Goal: Task Accomplishment & Management: Use online tool/utility

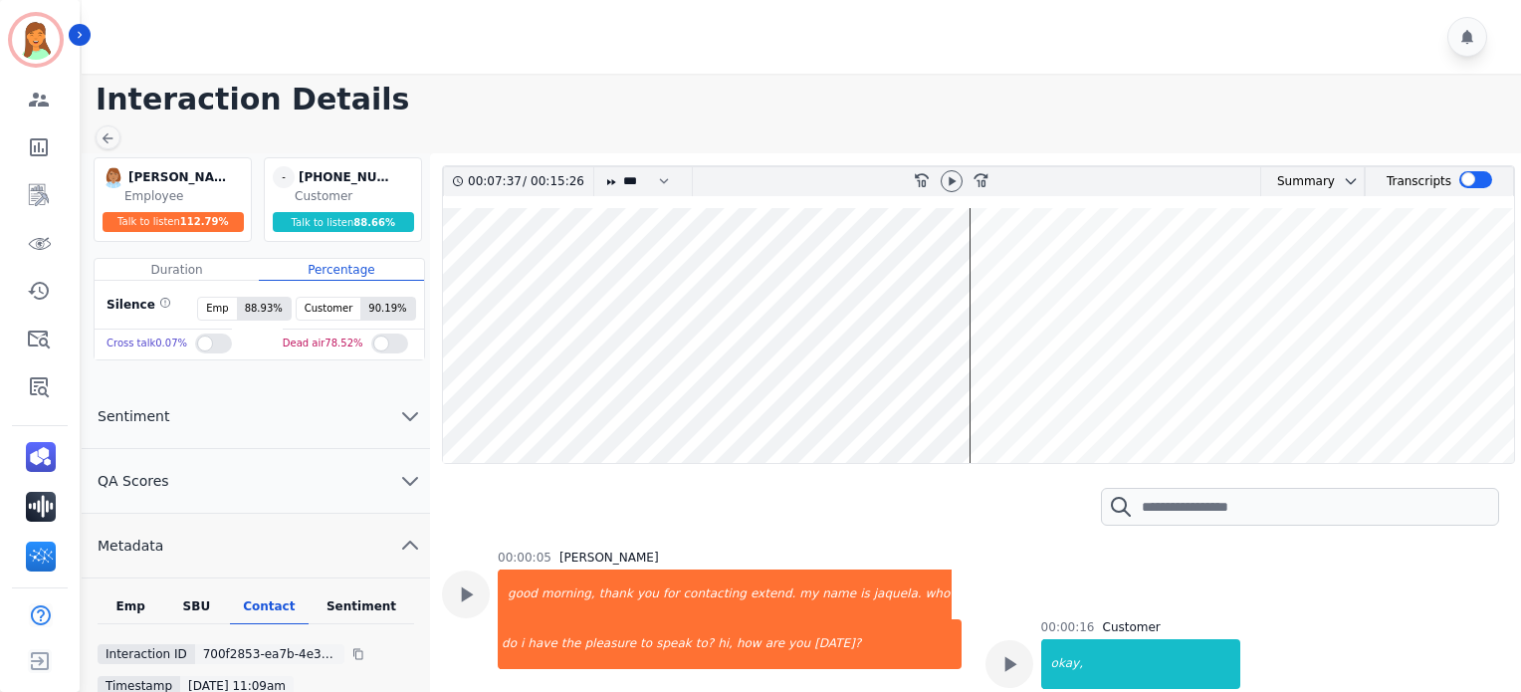
click at [929, 405] on wave at bounding box center [978, 335] width 1071 height 255
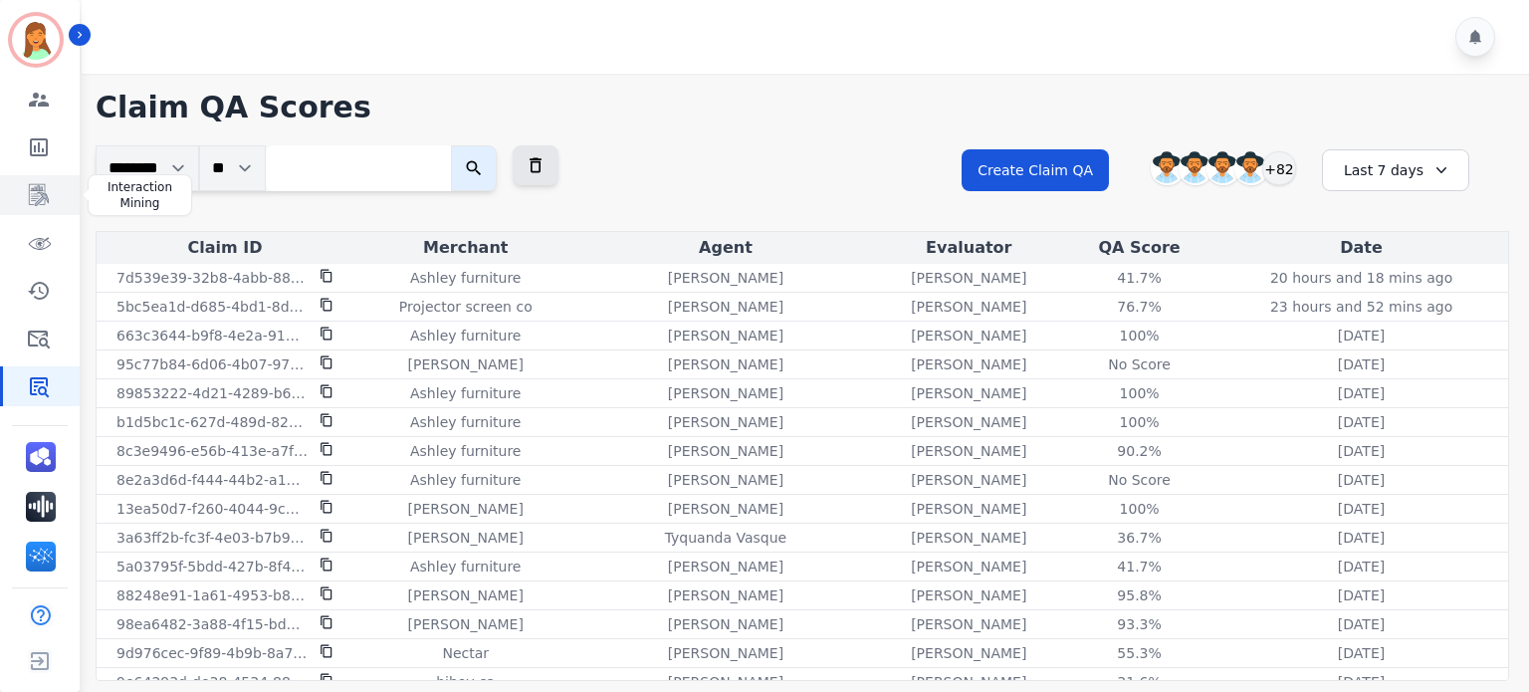
click at [28, 194] on icon "Sidebar" at bounding box center [39, 195] width 24 height 24
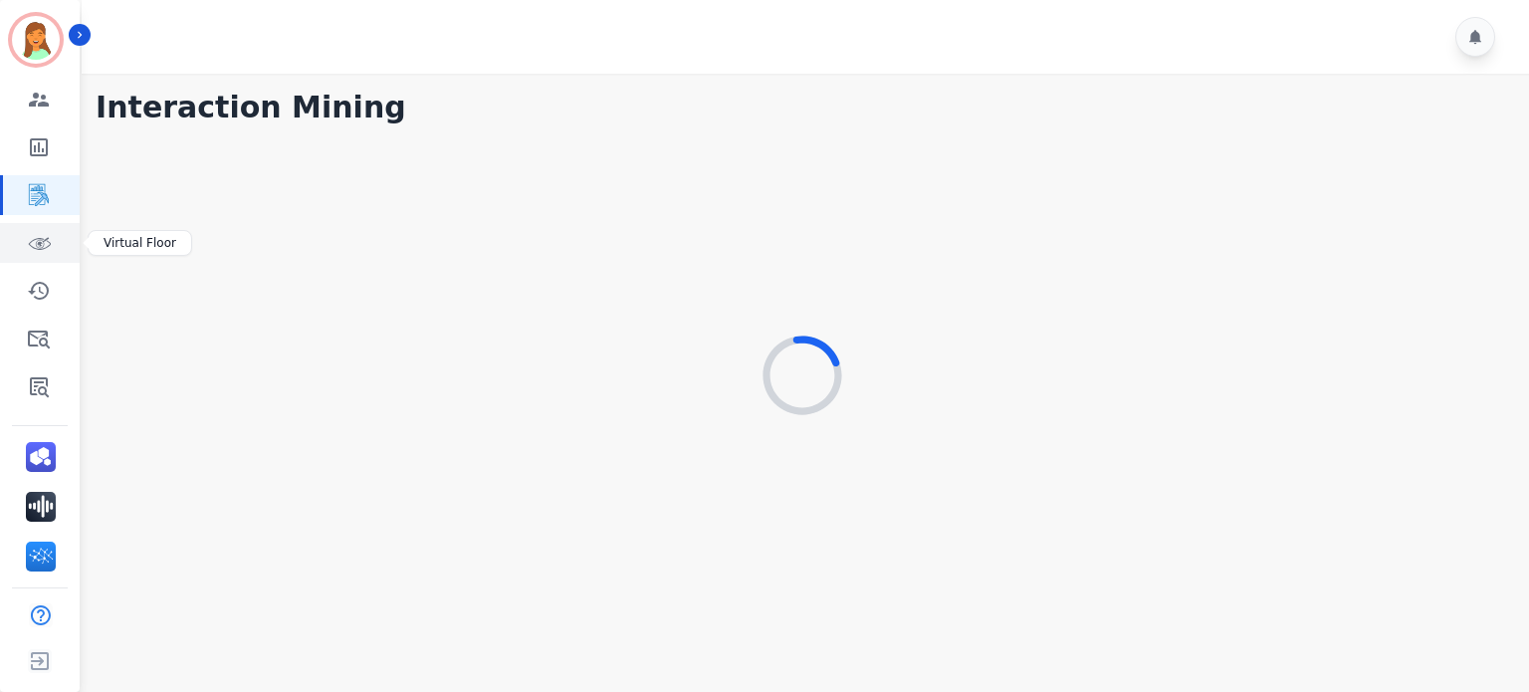
click at [36, 246] on icon "Sidebar" at bounding box center [39, 243] width 24 height 24
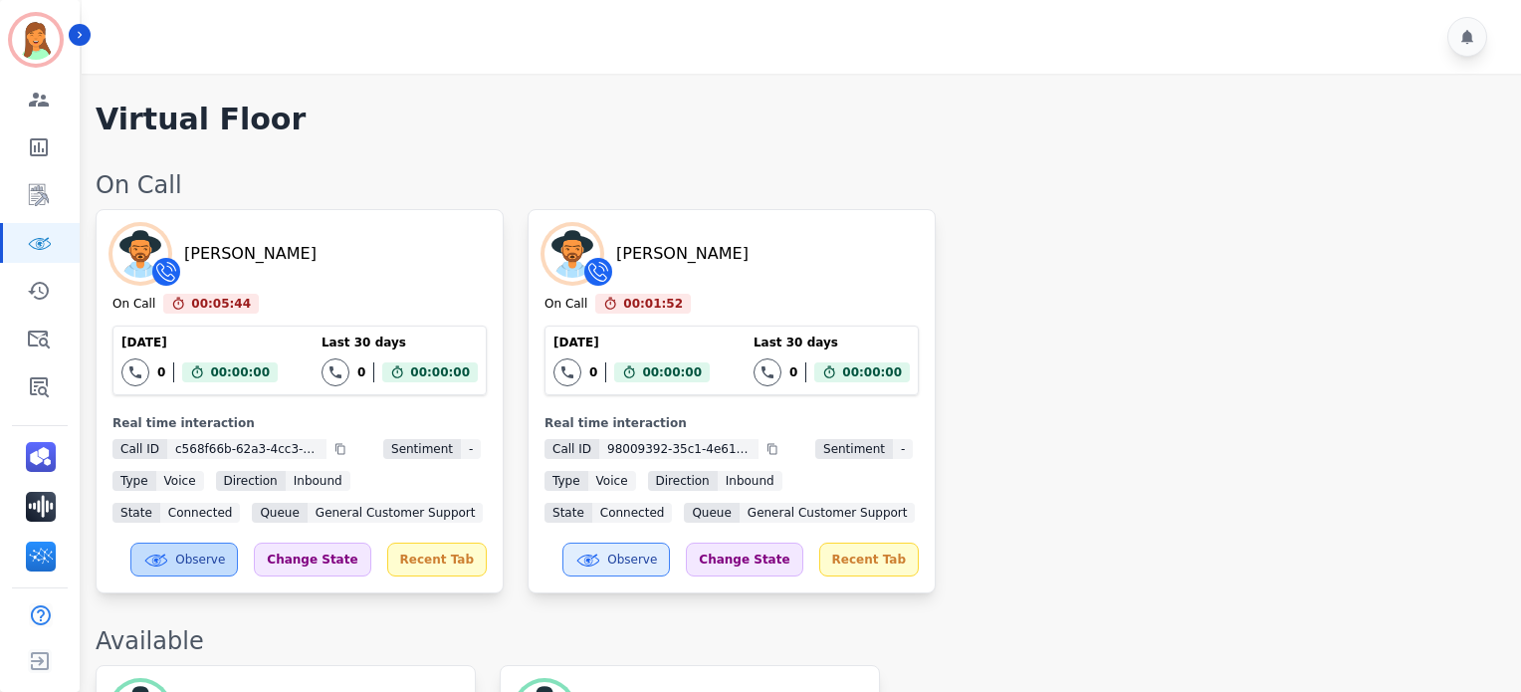
click at [225, 571] on button "Observe" at bounding box center [184, 560] width 108 height 34
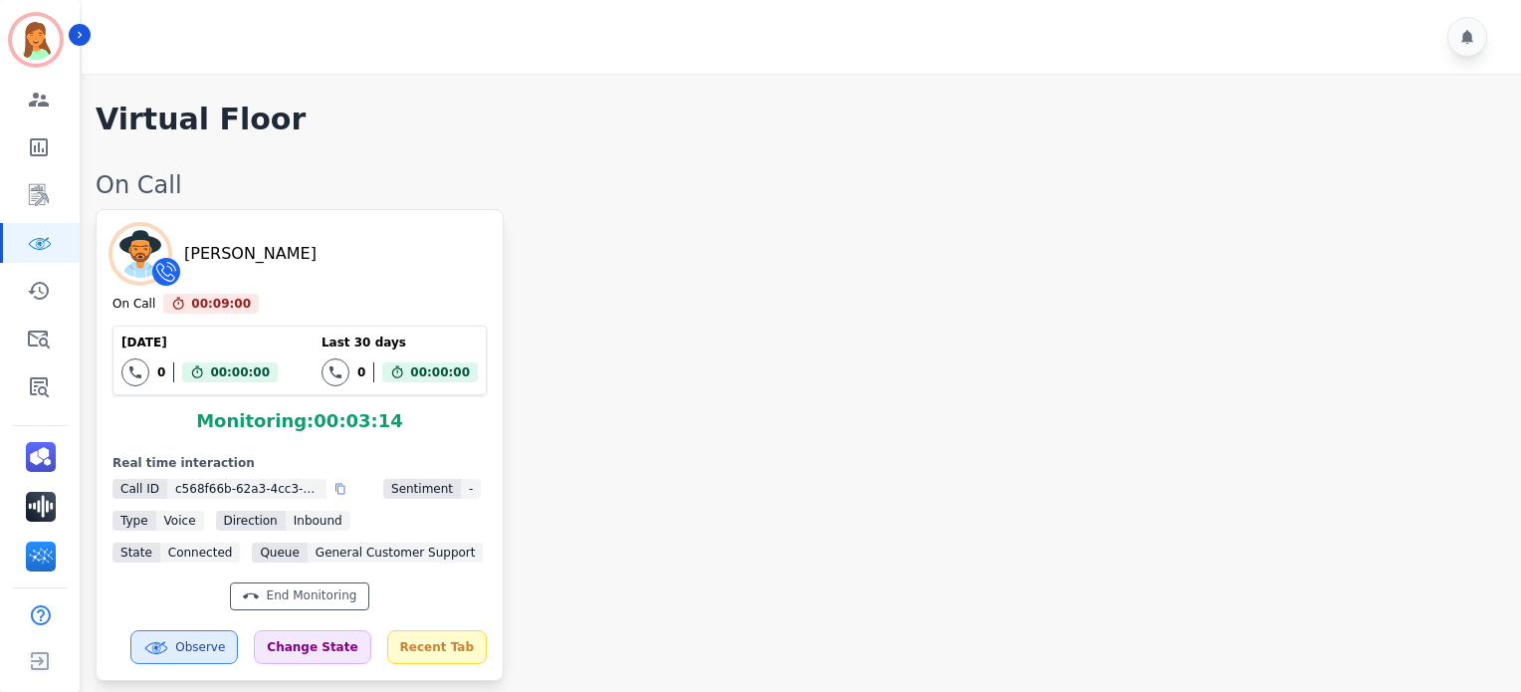
click at [337, 493] on icon at bounding box center [341, 489] width 10 height 11
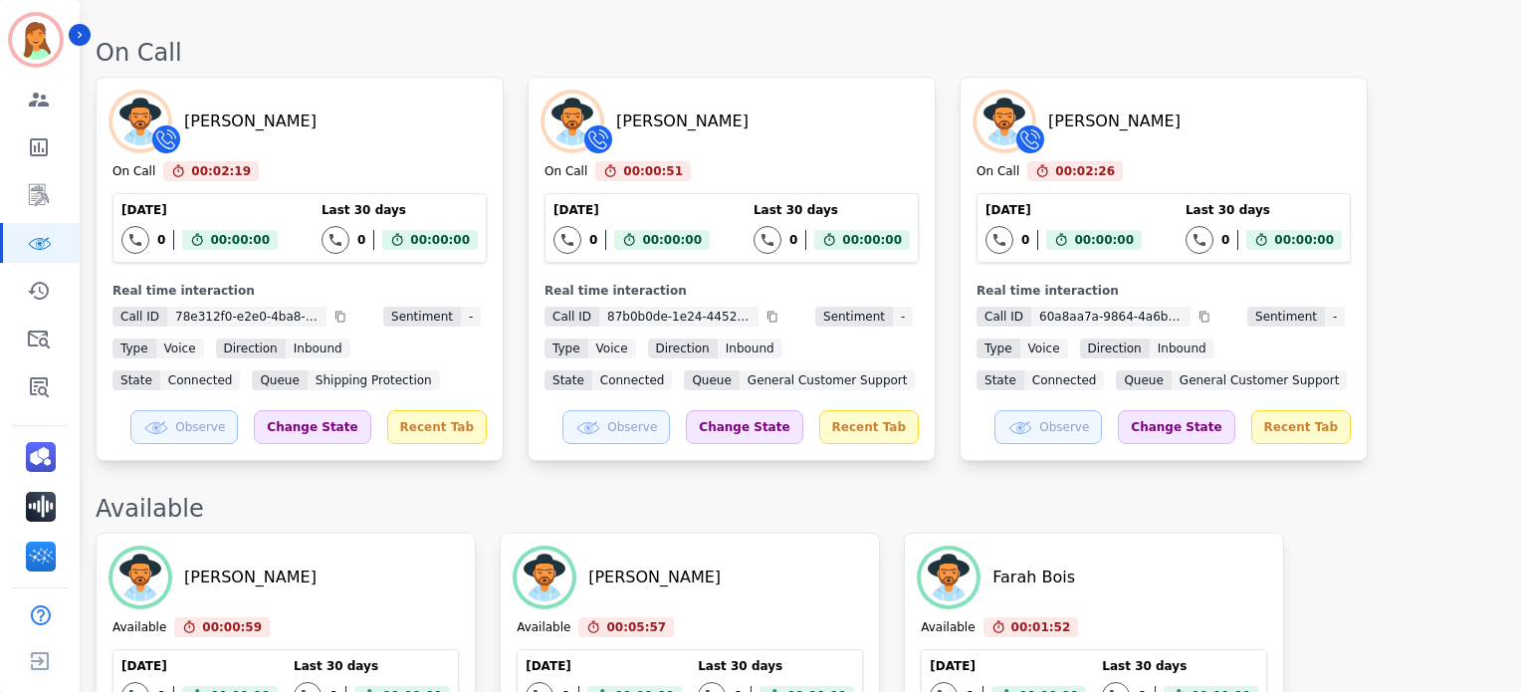
click at [219, 405] on div "[PERSON_NAME] On Call 00:02:19 Current State: On Call [DATE] 0 Total interactio…" at bounding box center [300, 269] width 408 height 384
drag, startPoint x: 228, startPoint y: 413, endPoint x: 279, endPoint y: 472, distance: 77.6
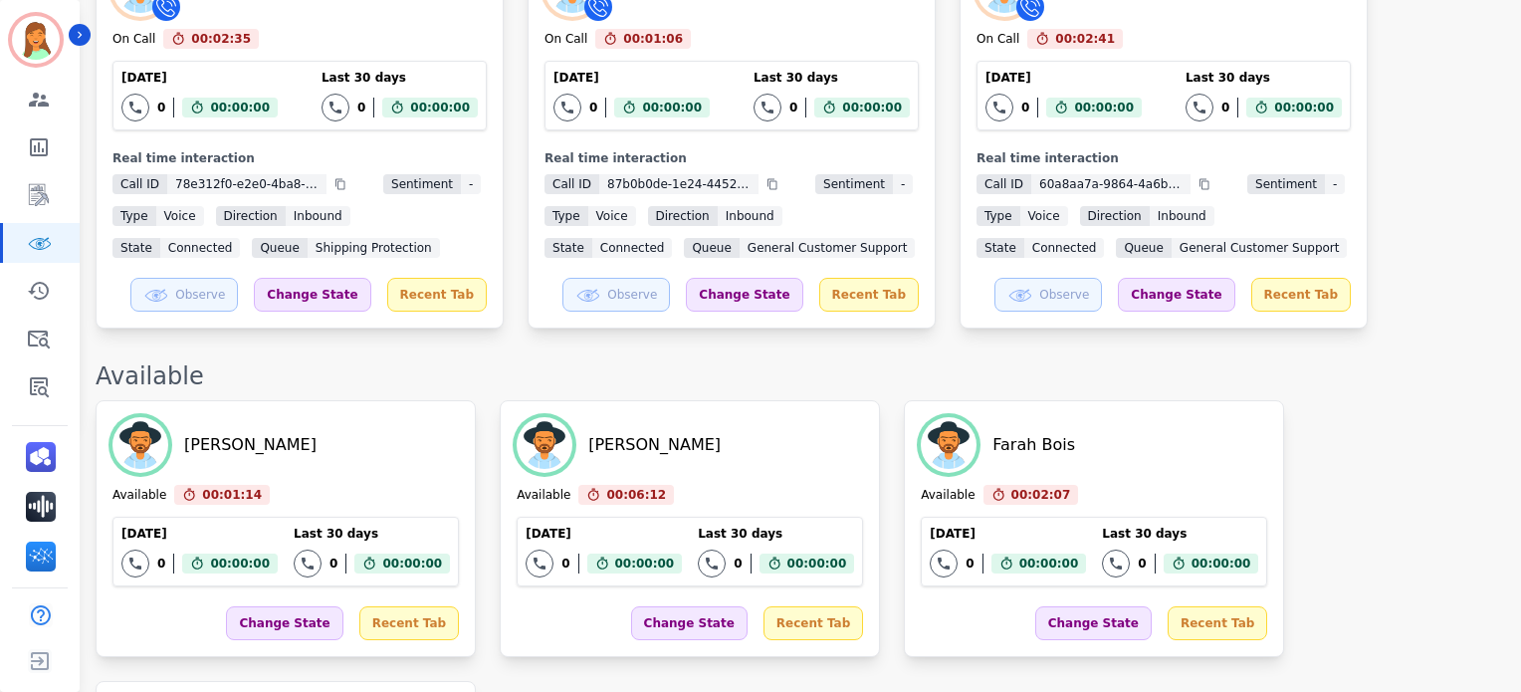
scroll to position [0, 0]
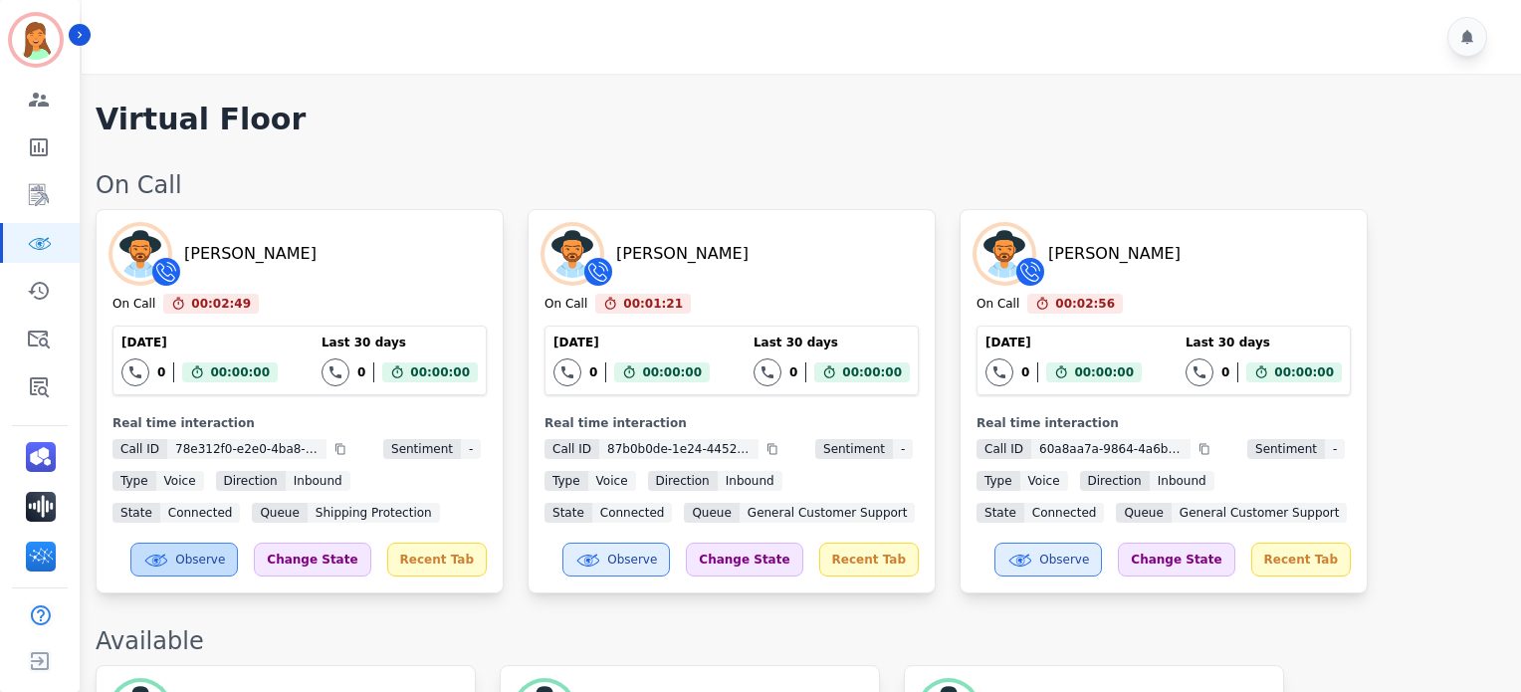
click at [214, 565] on button "Observe" at bounding box center [184, 560] width 108 height 34
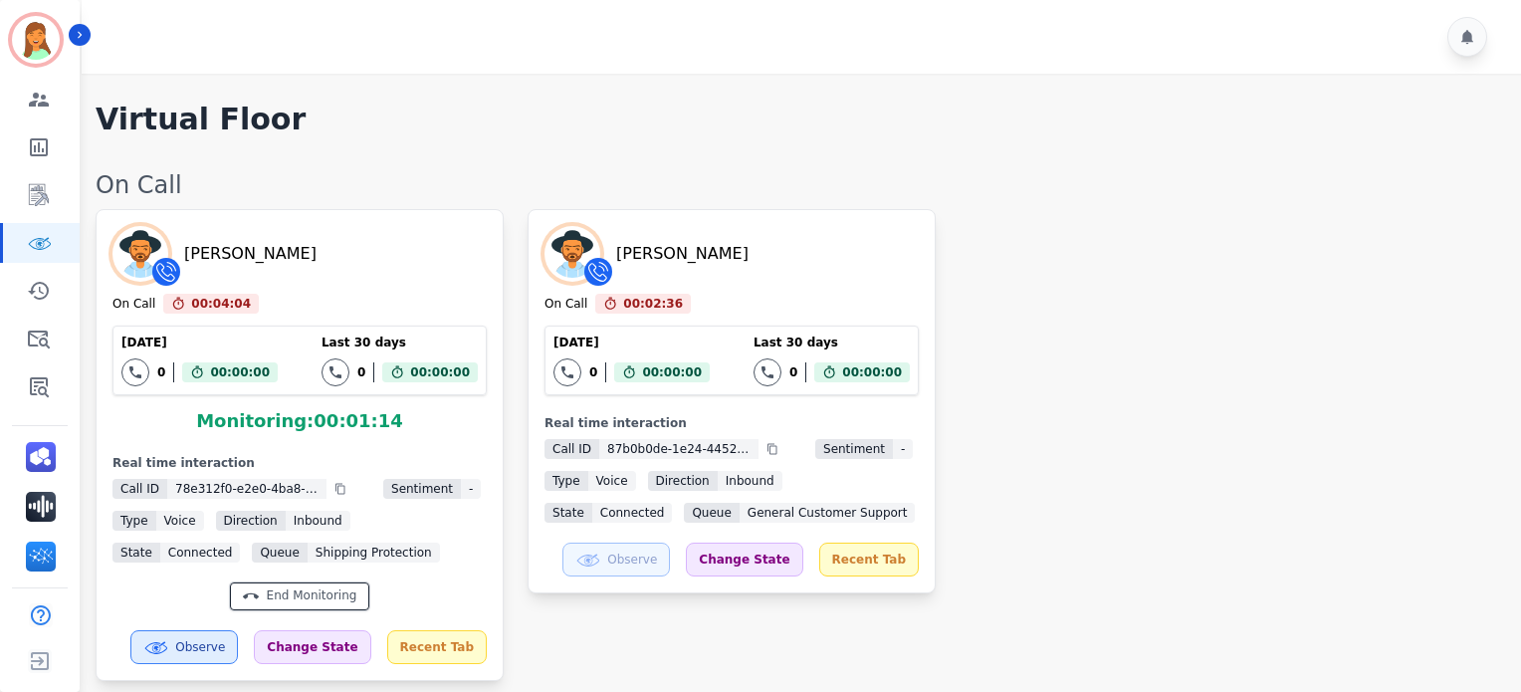
click at [330, 587] on div "End Monitoring" at bounding box center [312, 596] width 91 height 18
